Goal: Information Seeking & Learning: Learn about a topic

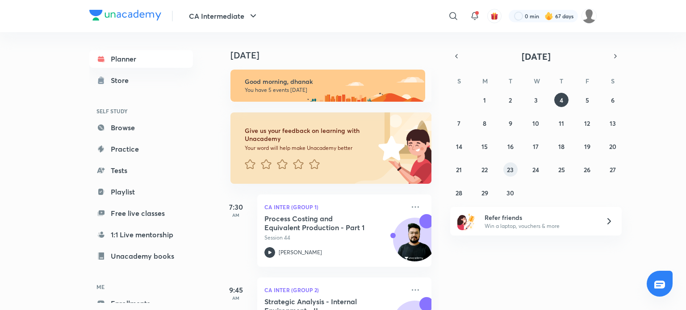
click at [512, 175] on button "23" at bounding box center [510, 170] width 14 height 14
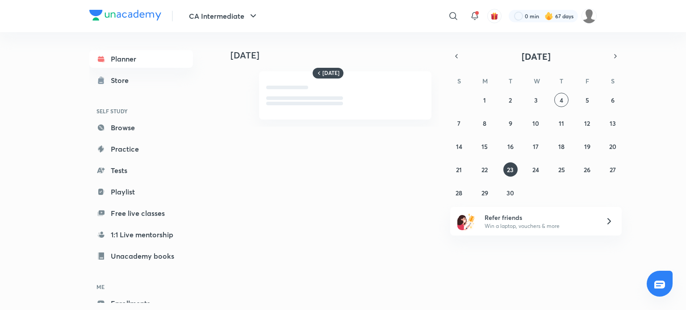
click at [573, 169] on div "31 1 2 3 4 5 6 7 8 9 10 11 12 13 14 15 16 17 18 19 20 21 22 23 24 25 26 27 28 2…" at bounding box center [535, 146] width 171 height 107
click at [581, 171] on button "26" at bounding box center [587, 170] width 14 height 14
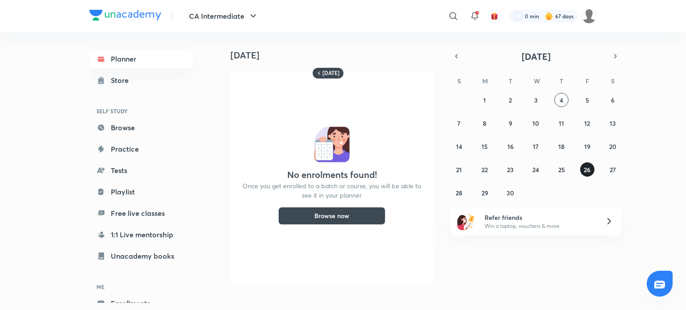
click at [592, 172] on button "26" at bounding box center [587, 170] width 14 height 14
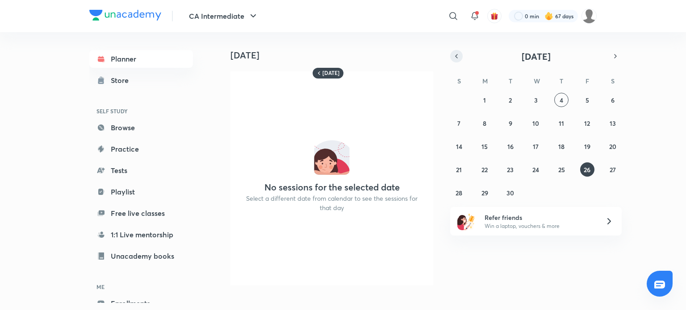
click at [455, 55] on icon "button" at bounding box center [456, 56] width 7 height 8
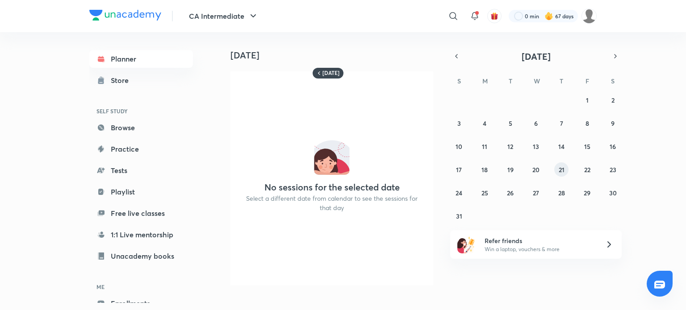
click at [561, 171] on abbr "21" at bounding box center [562, 170] width 6 height 8
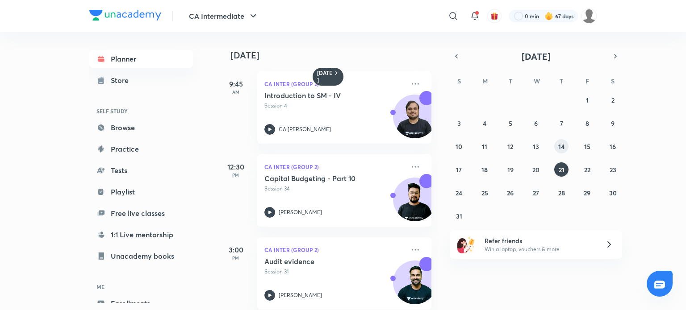
click at [566, 144] on button "14" at bounding box center [561, 146] width 14 height 14
click at [507, 168] on abbr "19" at bounding box center [510, 170] width 6 height 8
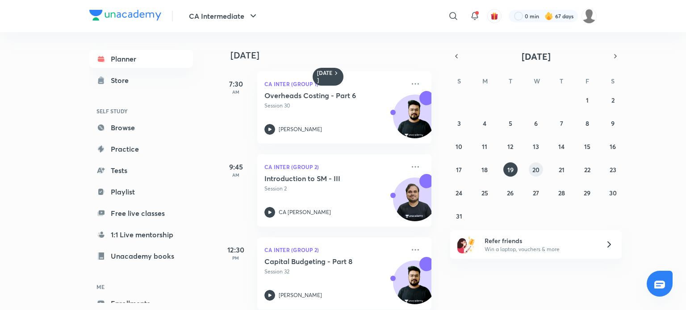
click at [539, 167] on abbr "20" at bounding box center [535, 170] width 7 height 8
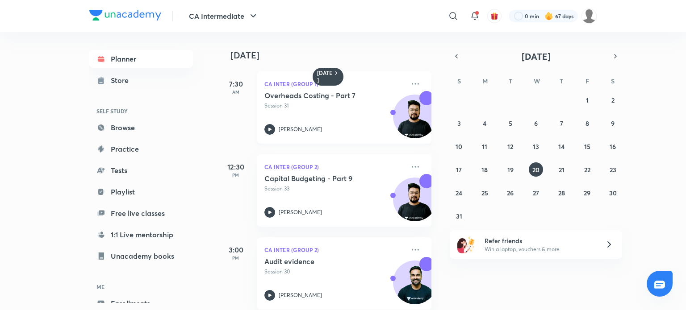
click at [274, 123] on div "Overheads Costing - Part 7 Session 31 [PERSON_NAME]" at bounding box center [334, 113] width 140 height 44
